Goal: Task Accomplishment & Management: Manage account settings

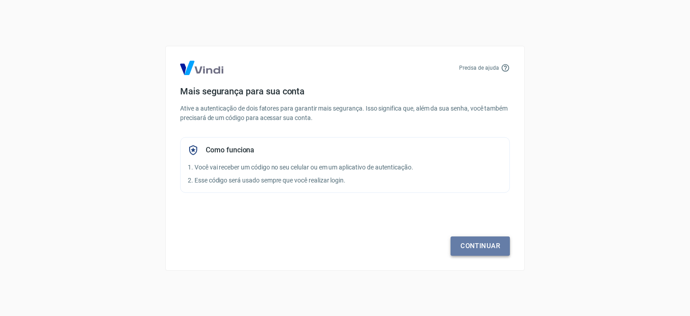
click at [467, 245] on link "Continuar" at bounding box center [480, 245] width 59 height 19
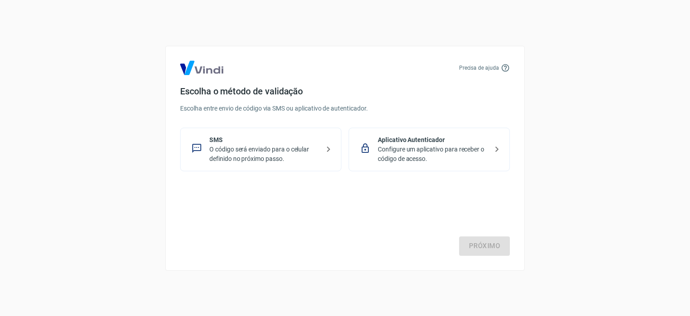
click at [295, 143] on p "SMS" at bounding box center [264, 139] width 110 height 9
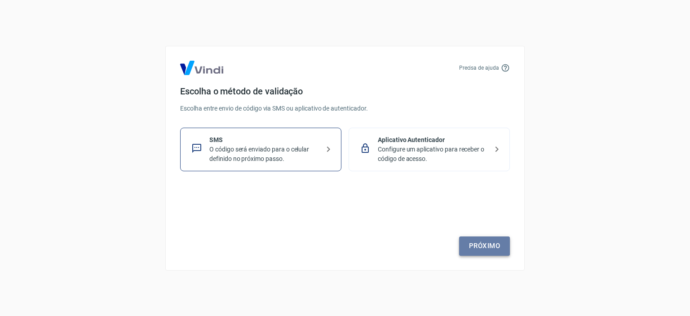
click at [482, 243] on link "Próximo" at bounding box center [484, 245] width 51 height 19
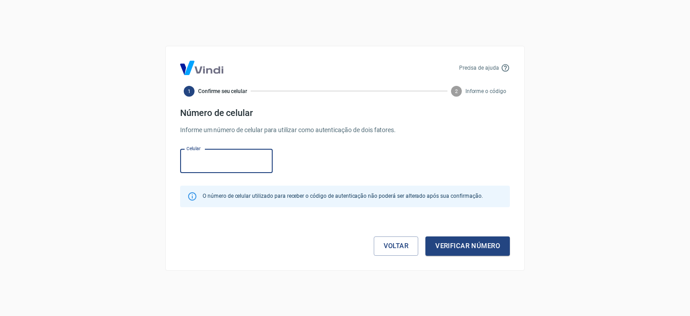
click at [243, 162] on input "Celular" at bounding box center [226, 161] width 93 height 24
type input "[PHONE_NUMBER]"
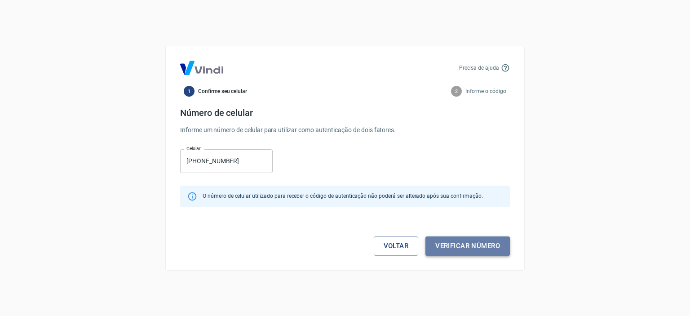
click at [461, 245] on button "Verificar número" at bounding box center [468, 245] width 85 height 19
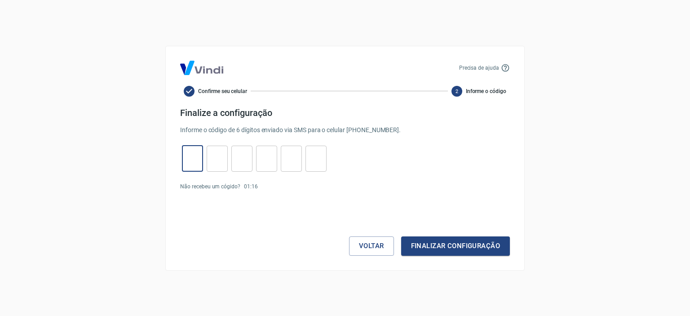
click at [190, 153] on input "tel" at bounding box center [192, 158] width 21 height 19
type input "3"
type input "9"
type input "0"
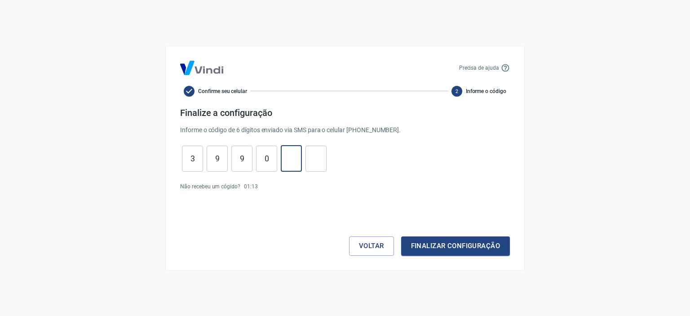
type input "4"
type input "0"
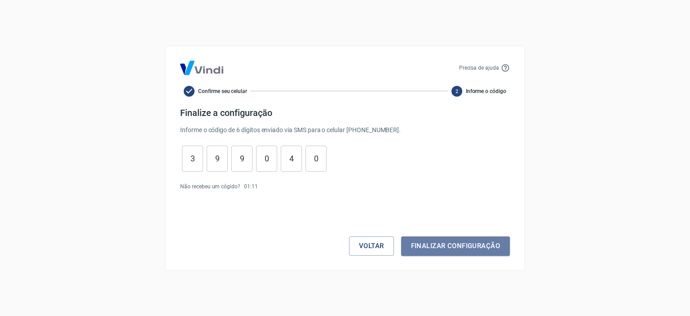
click at [448, 244] on button "Finalizar configuração" at bounding box center [455, 245] width 109 height 19
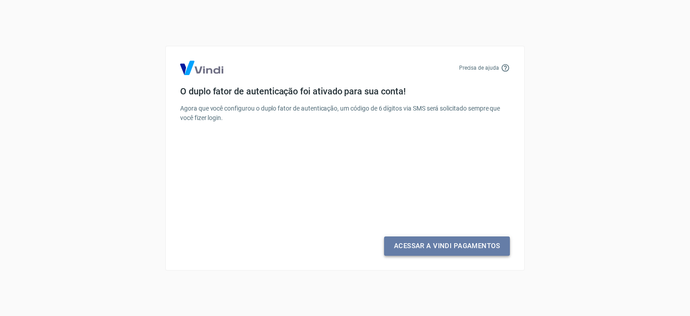
click at [440, 246] on link "Acessar a Vindi Pagamentos" at bounding box center [447, 245] width 126 height 19
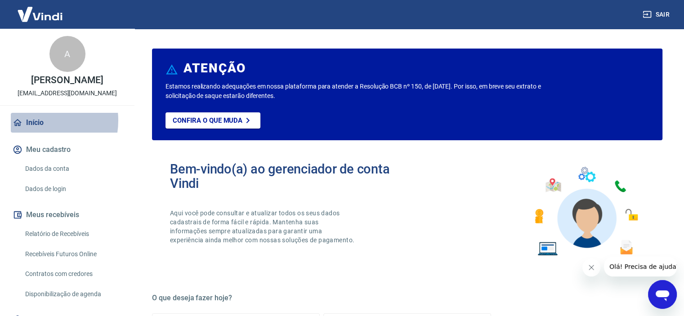
click at [36, 120] on link "Início" at bounding box center [67, 123] width 113 height 20
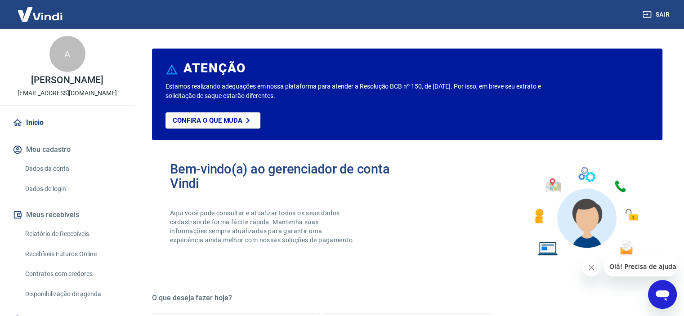
click at [591, 267] on icon "Fechar mensagem da empresa" at bounding box center [591, 267] width 4 height 4
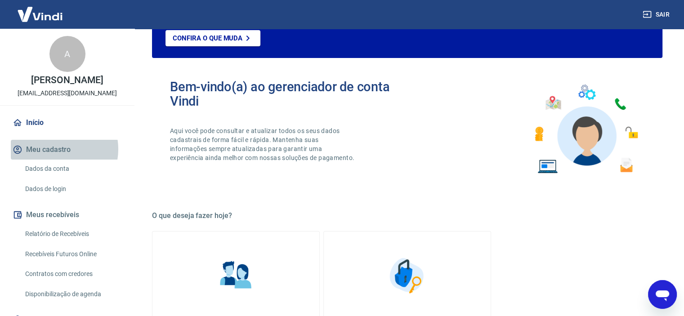
click at [56, 149] on button "Meu cadastro" at bounding box center [67, 150] width 113 height 20
click at [49, 169] on link "Dados da conta" at bounding box center [73, 169] width 102 height 18
